Goal: Entertainment & Leisure: Browse casually

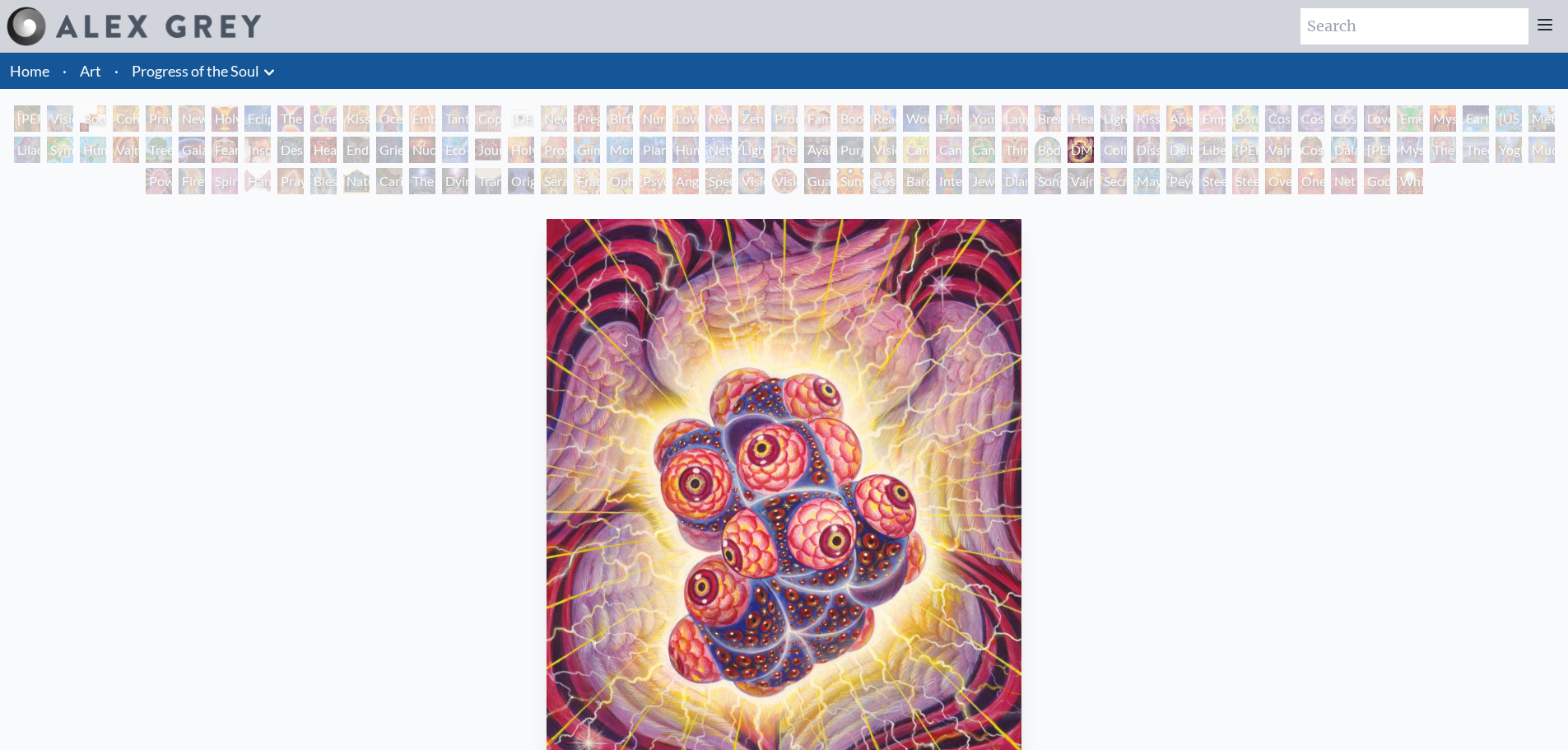
click at [456, 114] on div "Tantra" at bounding box center [455, 118] width 26 height 26
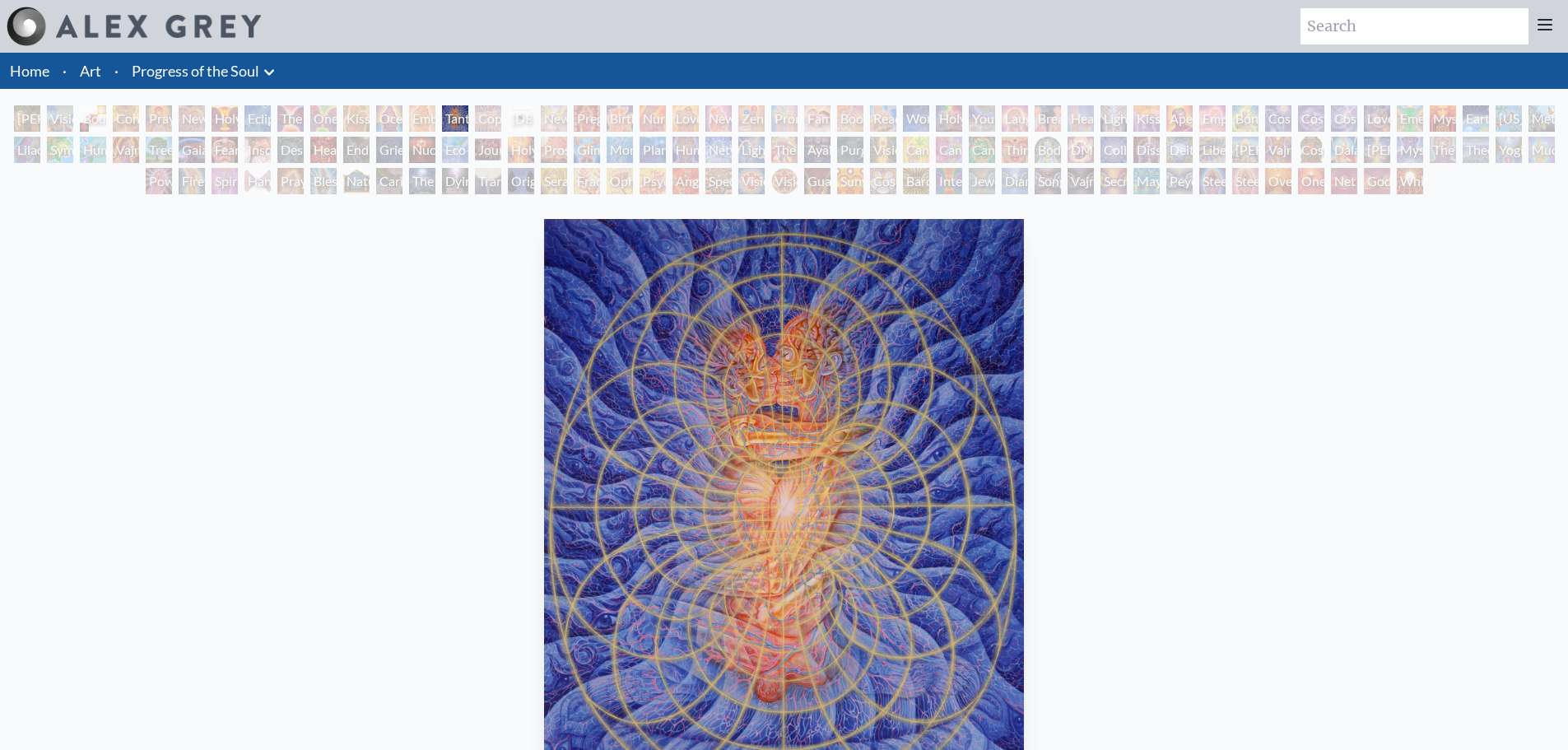
click at [380, 113] on div "Ocean of Love Bliss" at bounding box center [389, 118] width 26 height 26
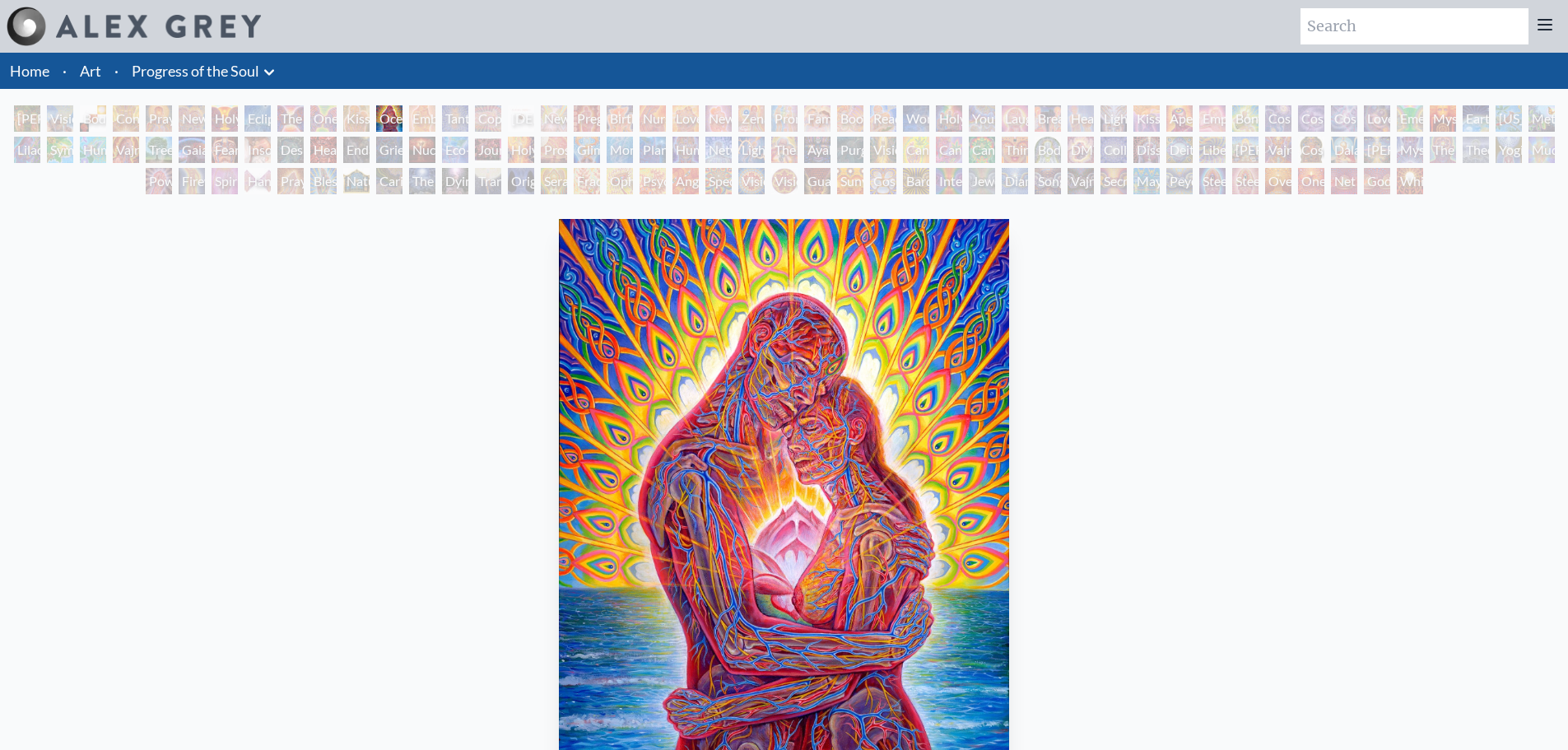
scroll to position [82, 0]
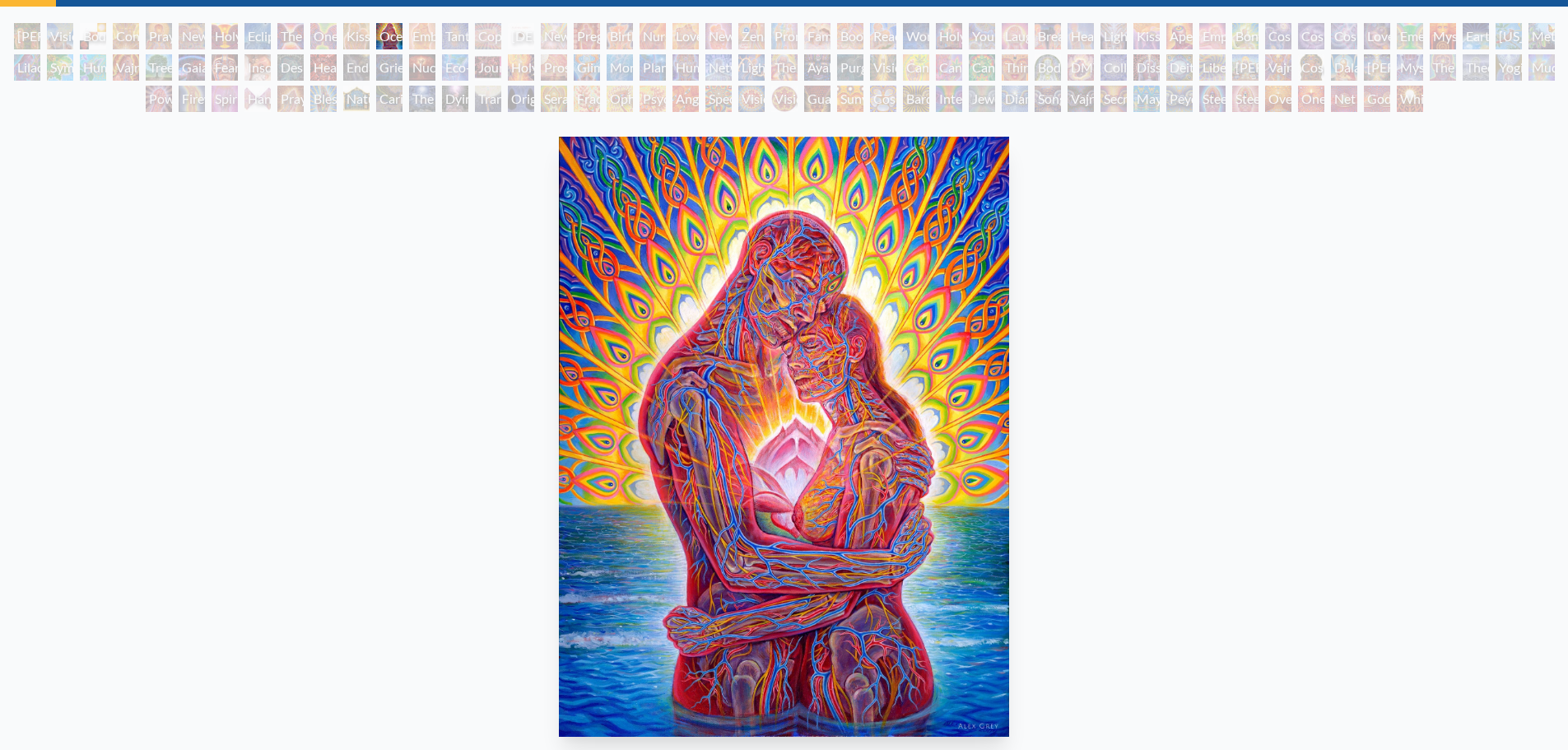
click at [281, 71] on div "Despair" at bounding box center [290, 67] width 26 height 26
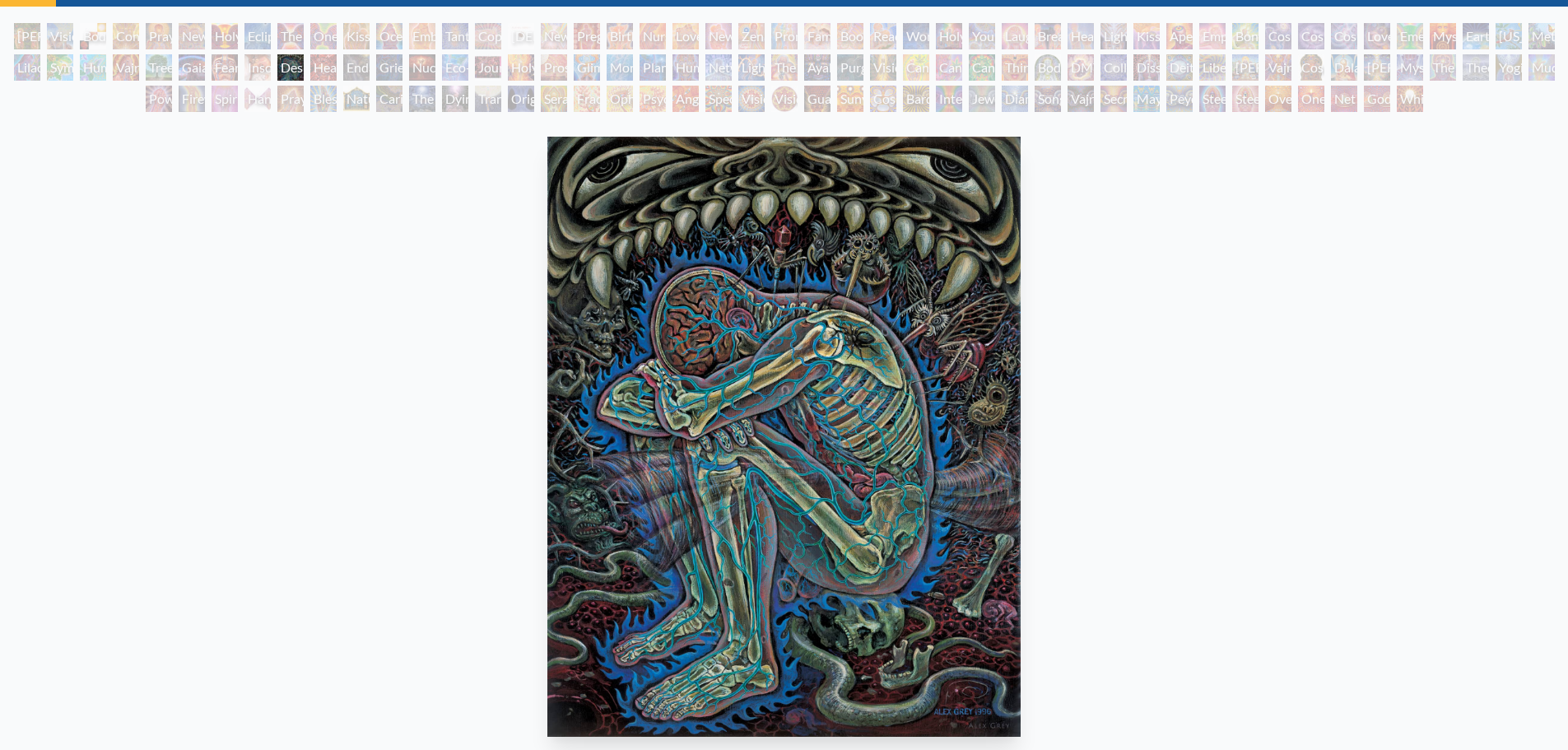
click at [198, 69] on div "Gaia" at bounding box center [191, 67] width 26 height 26
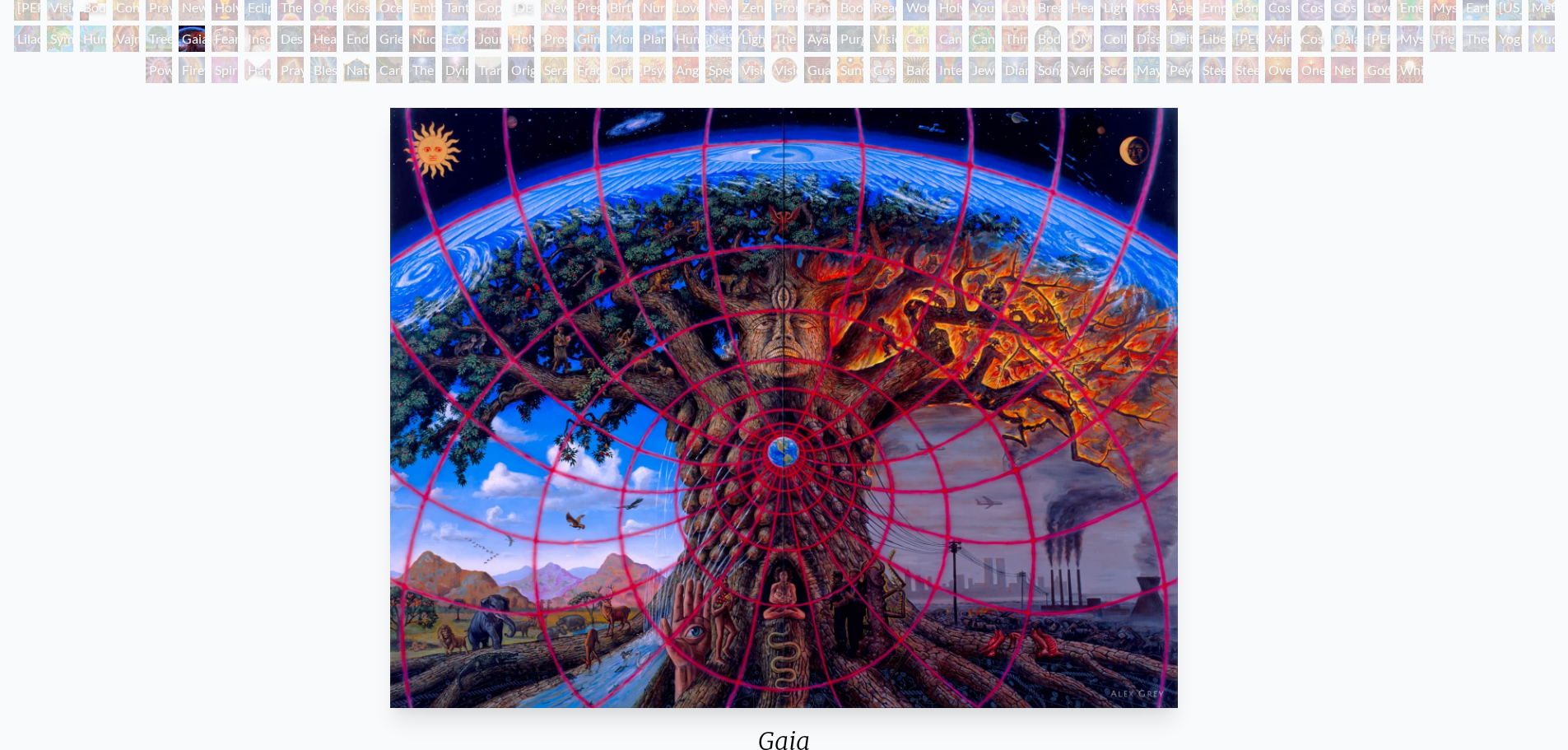
scroll to position [82, 0]
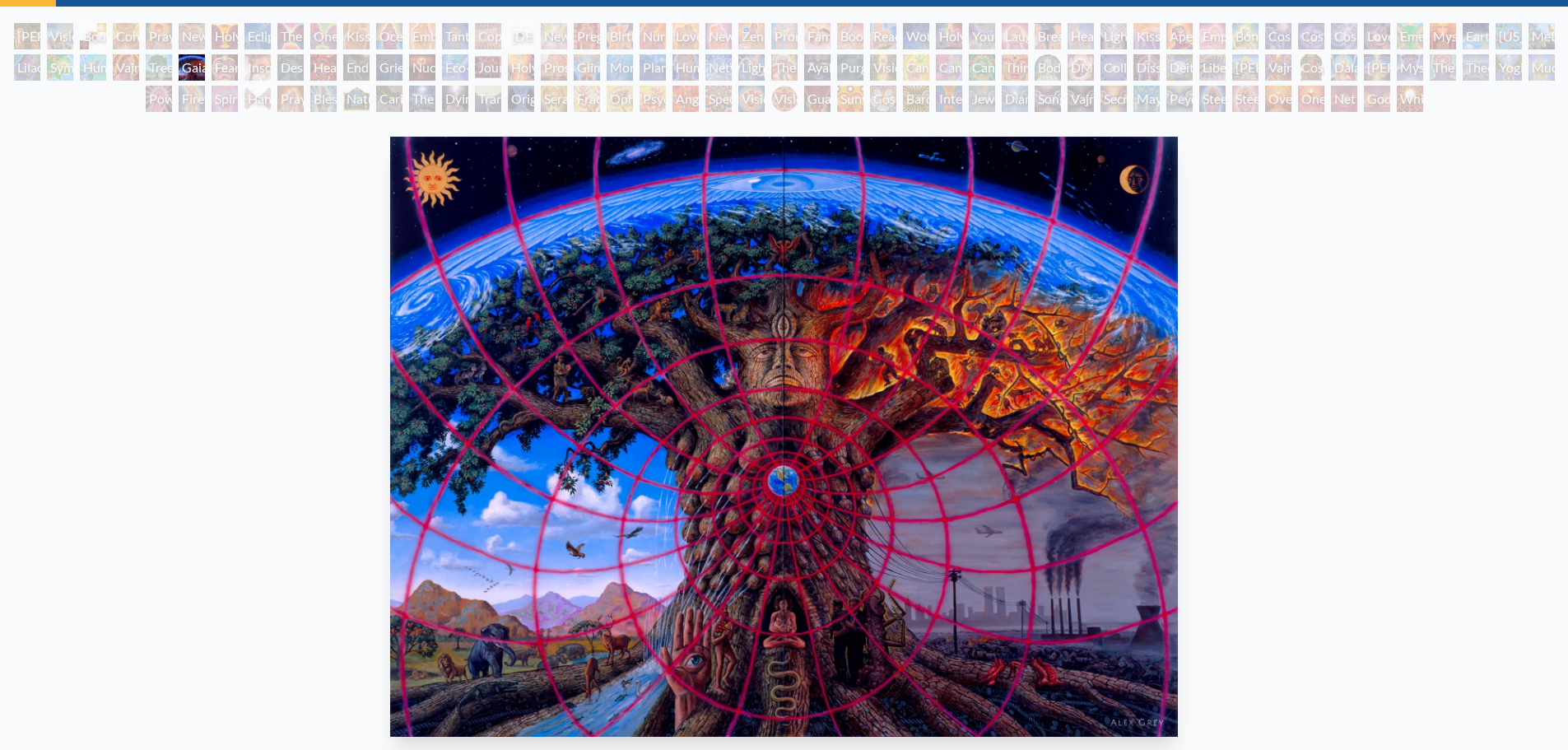
click at [883, 96] on div "Cosmic Elf" at bounding box center [883, 98] width 26 height 26
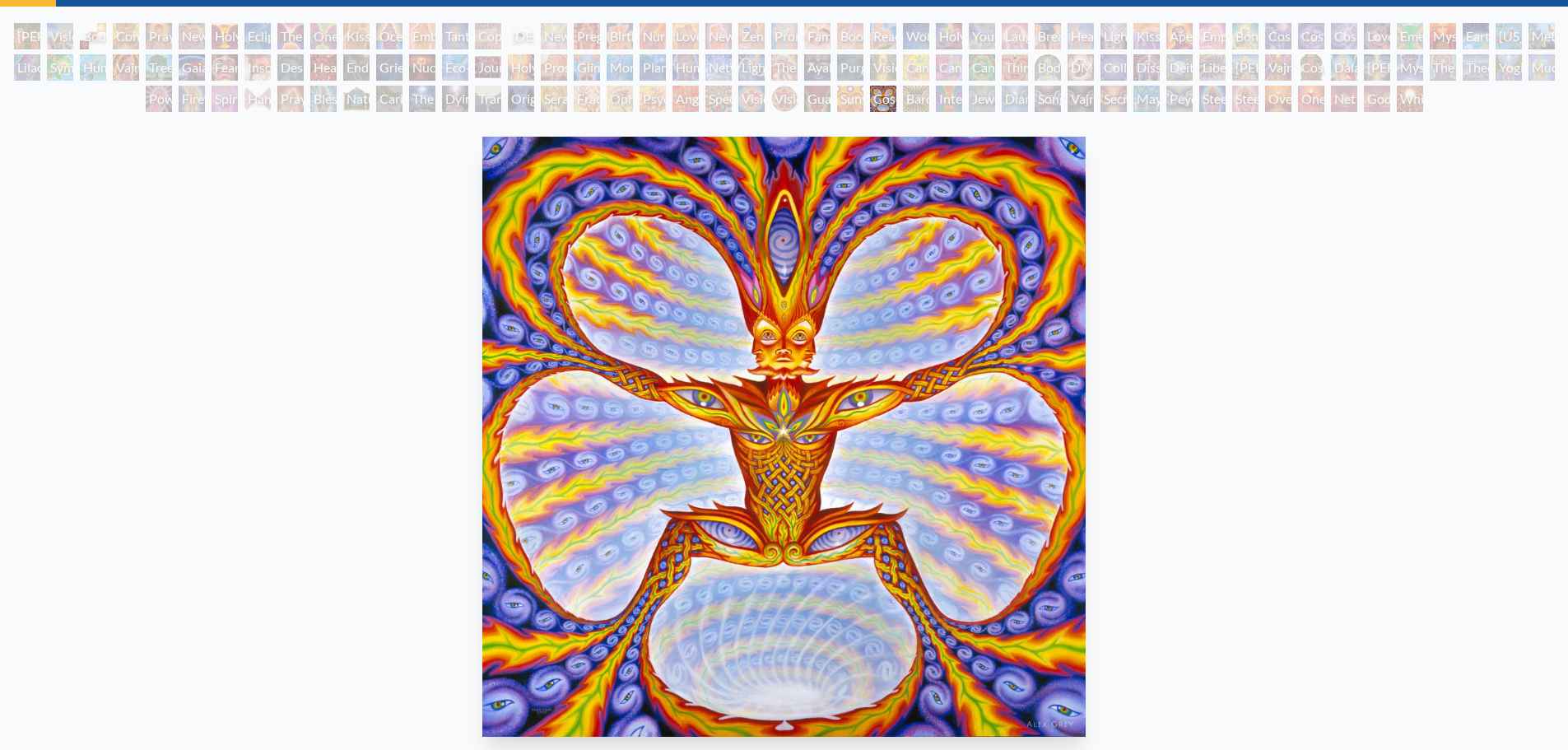
click at [1244, 64] on div "[PERSON_NAME]" at bounding box center [1244, 67] width 26 height 26
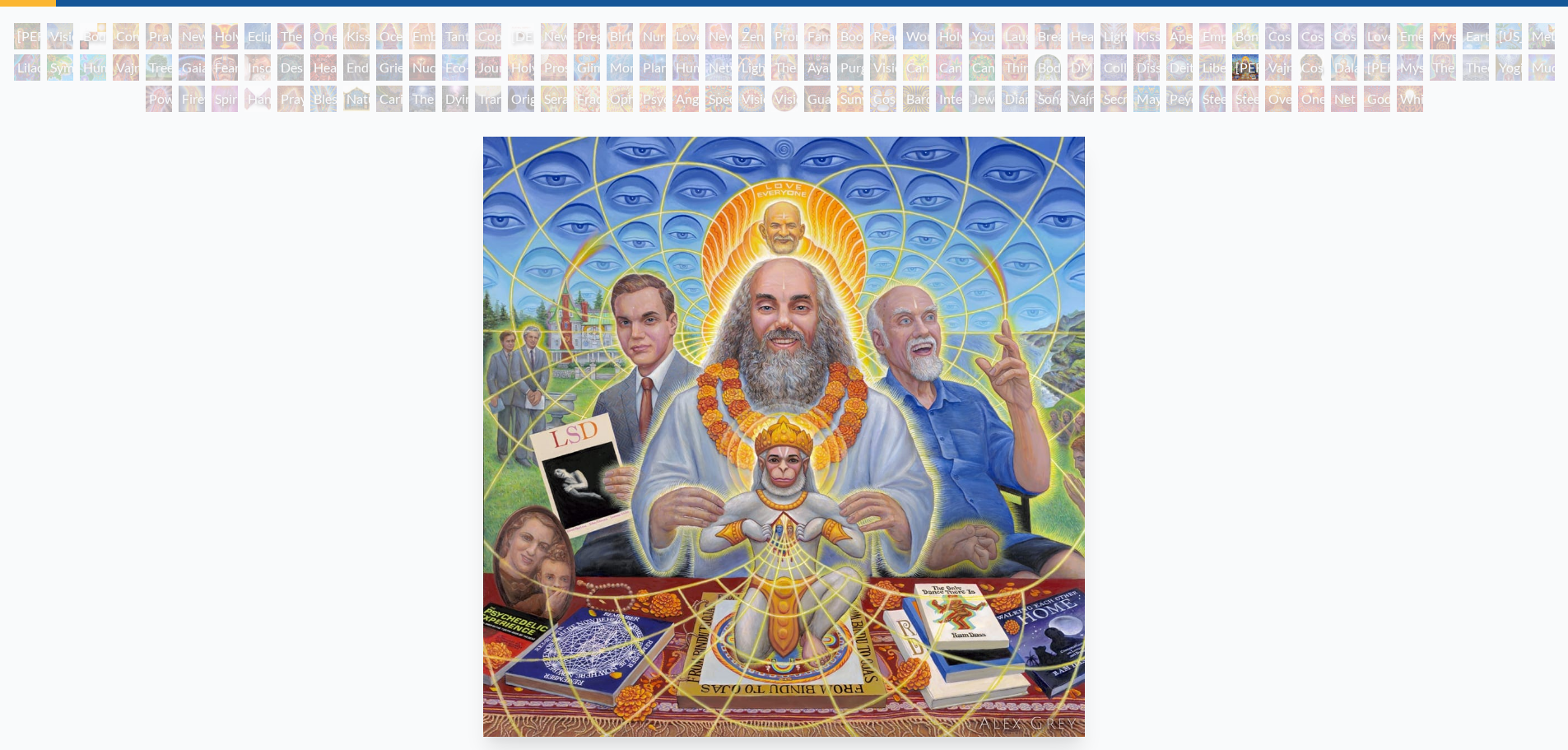
click at [782, 62] on div "The Shulgins and their Alchemical Angels" at bounding box center [784, 67] width 26 height 26
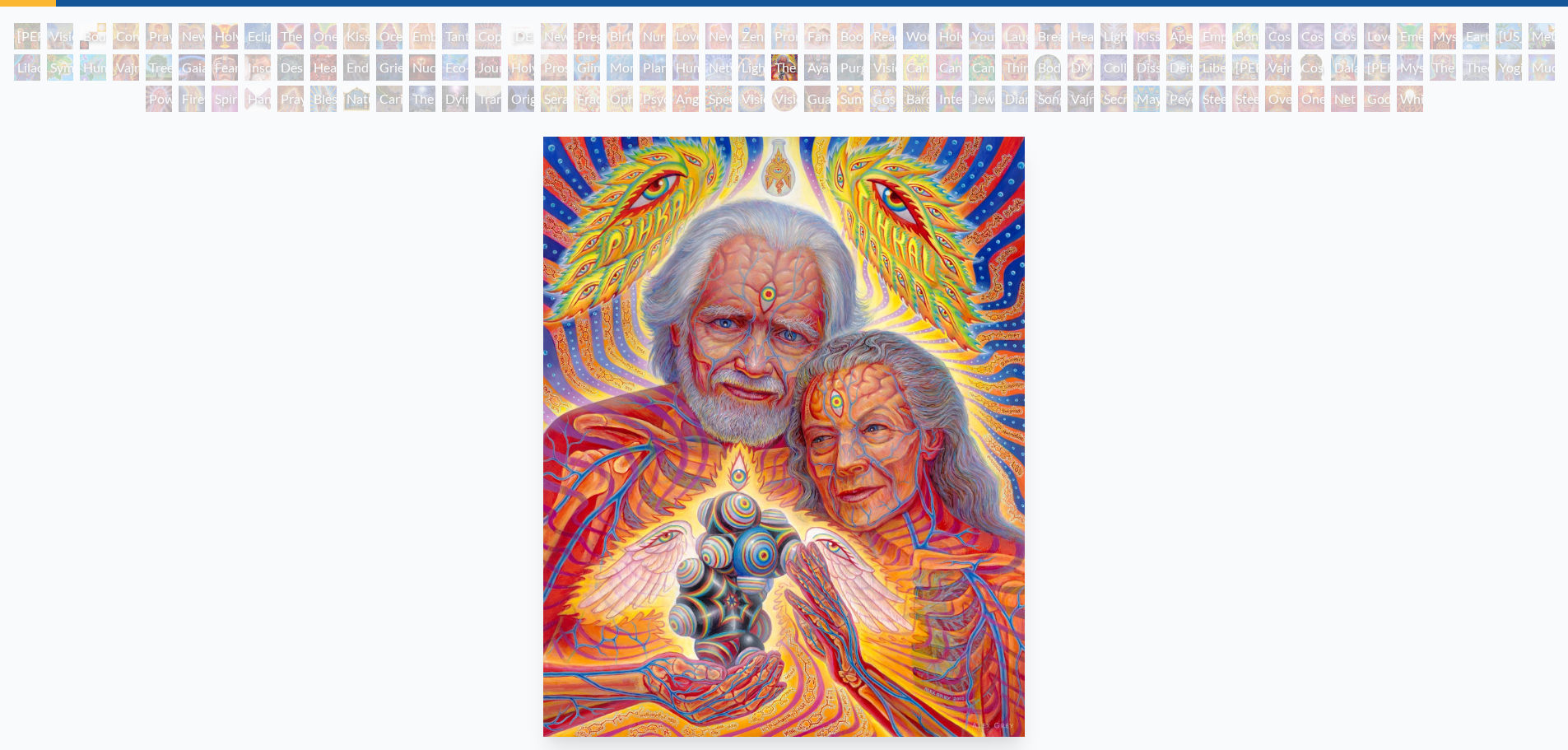
click at [545, 98] on div "Seraphic Transport Docking on the Third Eye" at bounding box center [553, 98] width 26 height 26
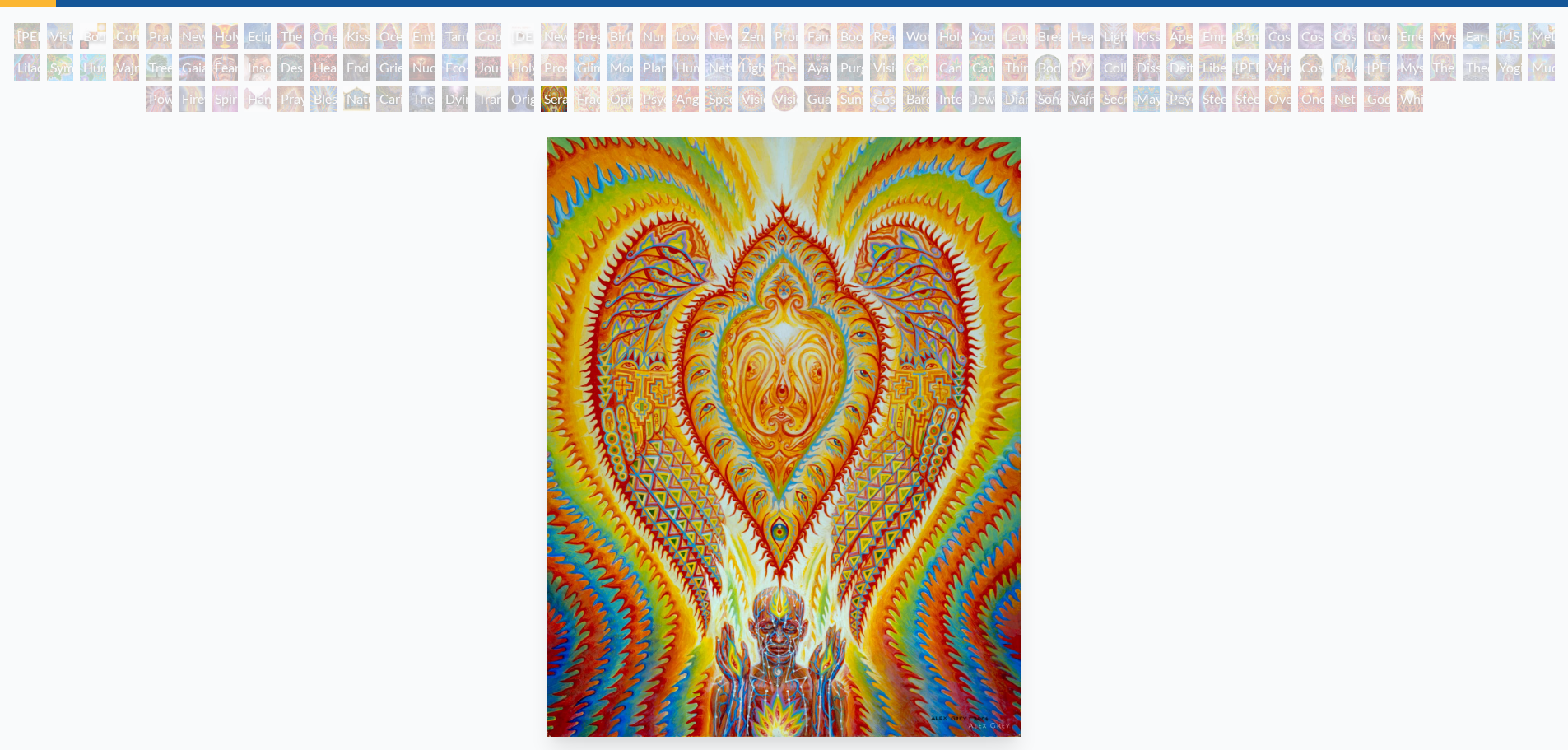
click at [33, 33] on div "[PERSON_NAME] & Eve" at bounding box center [27, 36] width 26 height 26
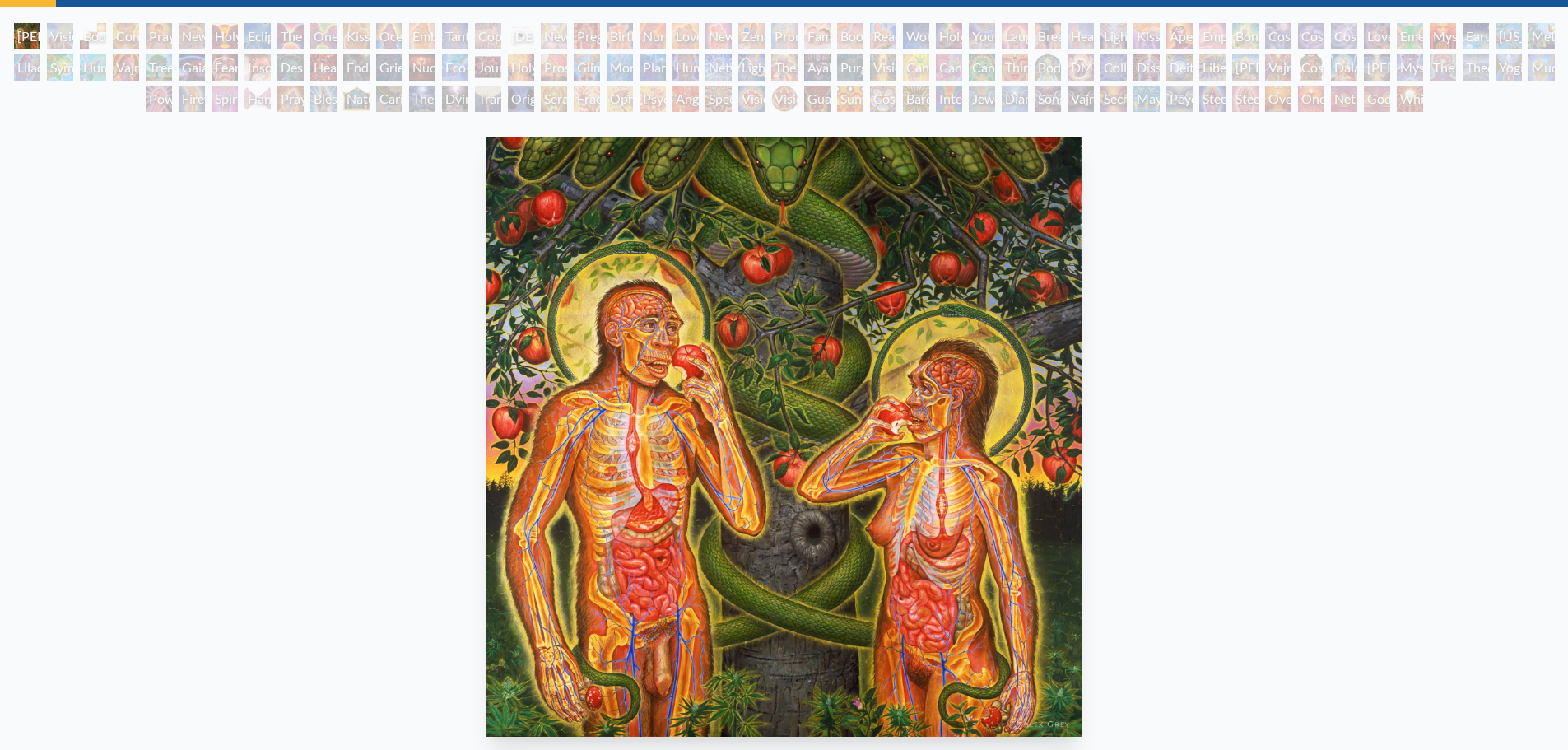
click at [120, 39] on div "Contemplation" at bounding box center [125, 36] width 26 height 26
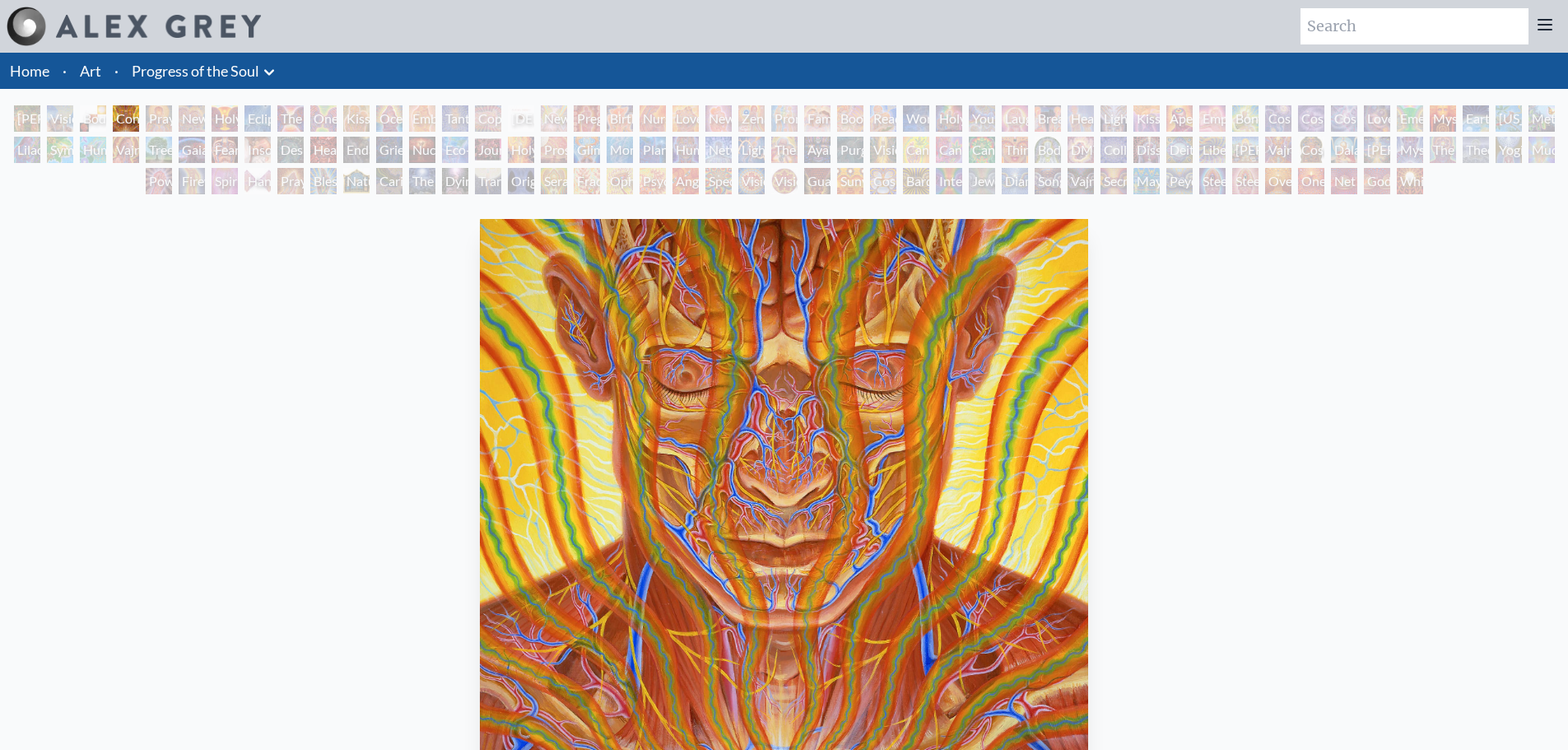
click at [511, 149] on div "Holy Fire" at bounding box center [520, 149] width 26 height 26
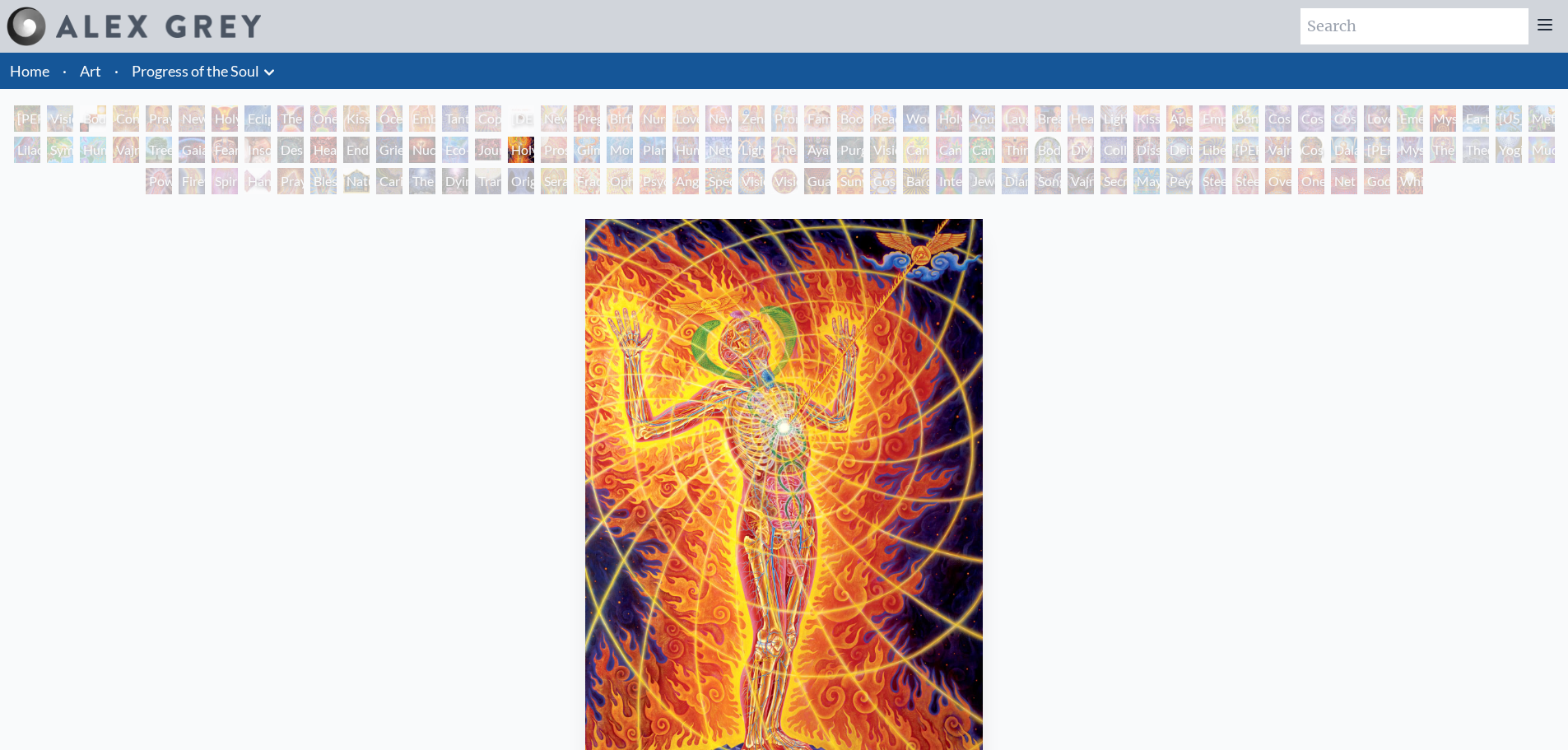
click at [1160, 139] on div "Dissectional Art for Tool's Lateralus CD" at bounding box center [1146, 149] width 26 height 26
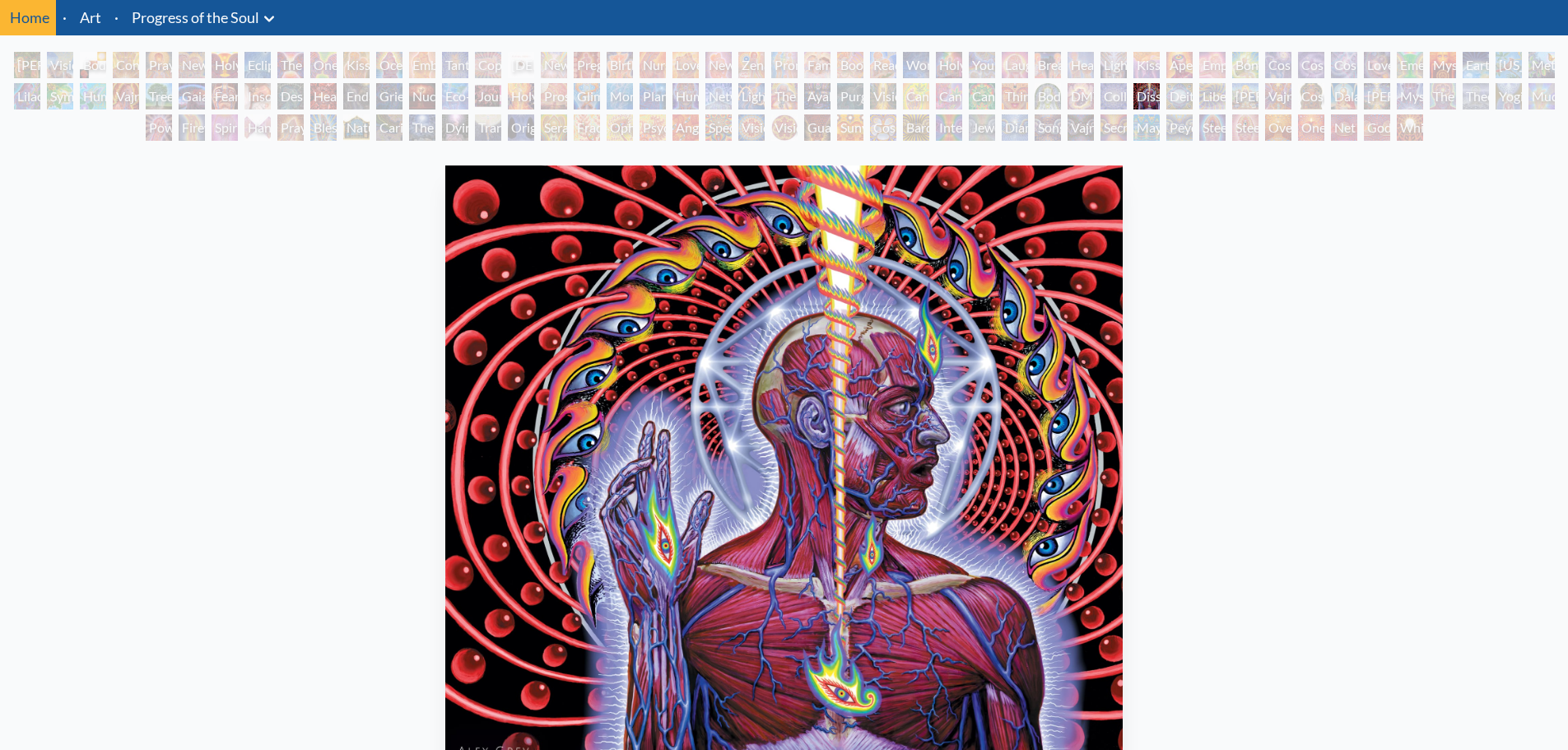
scroll to position [82, 0]
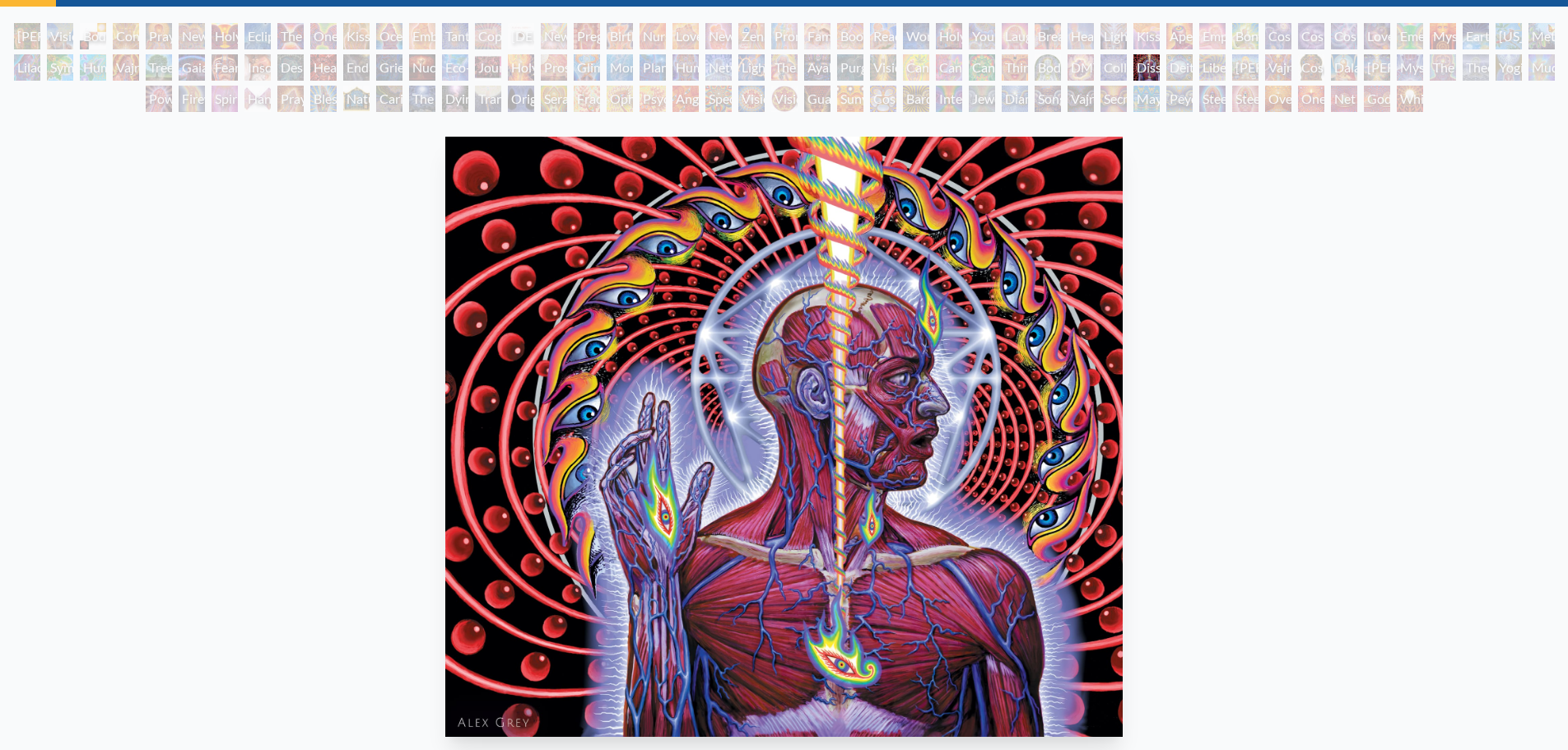
click at [1241, 105] on div "Steeplehead 2" at bounding box center [1244, 98] width 26 height 26
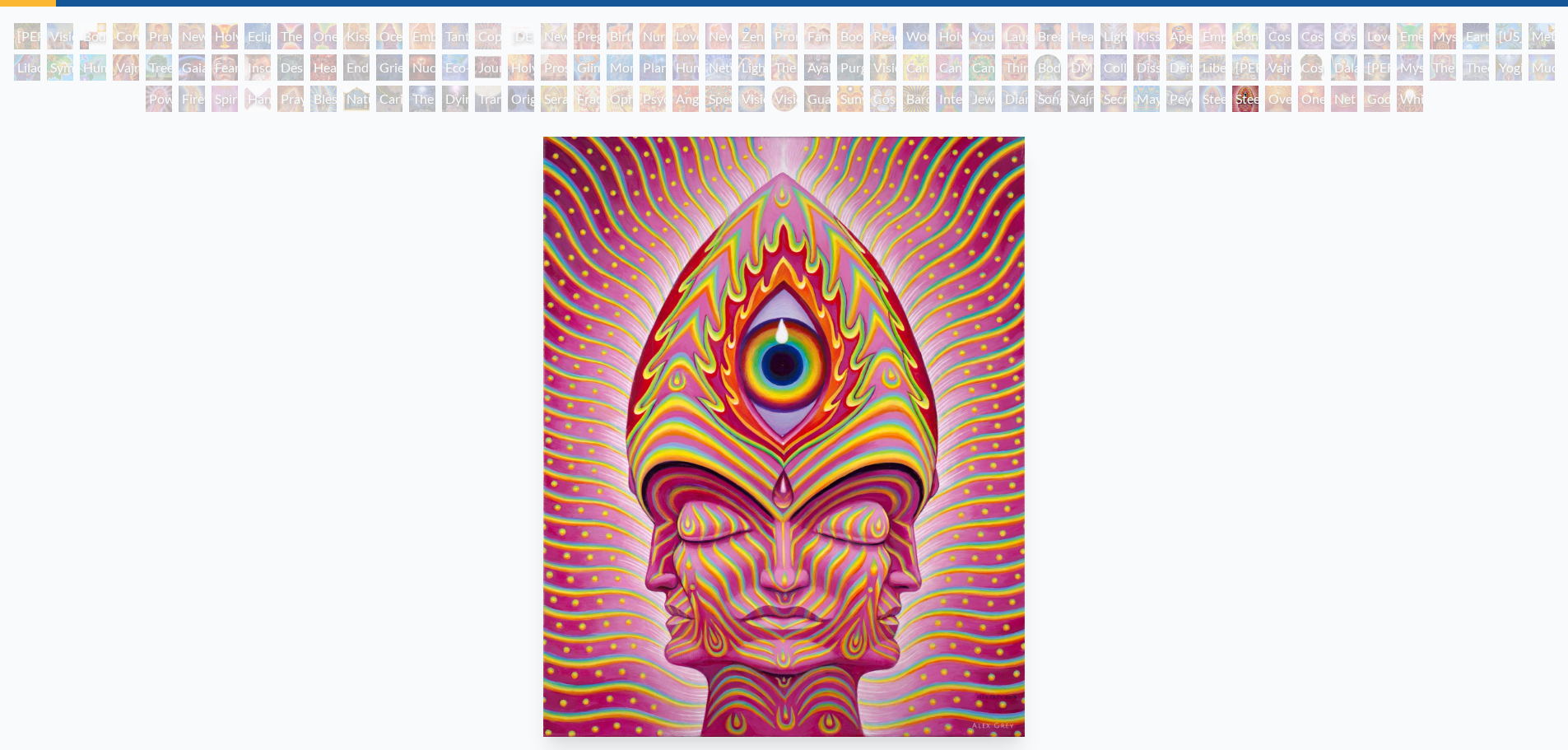
click at [1050, 96] on div "Song of Vajra Being" at bounding box center [1047, 98] width 26 height 26
